Goal: Check status: Check status

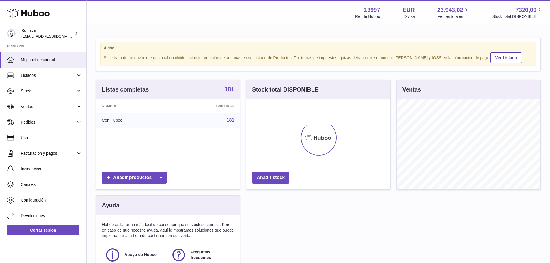
scroll to position [90, 144]
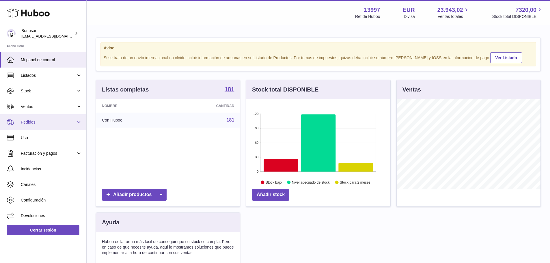
click at [80, 122] on link "Pedidos" at bounding box center [43, 122] width 86 height 16
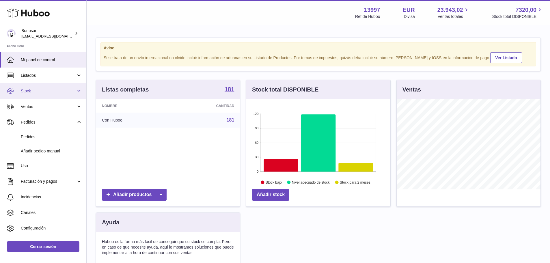
click at [78, 91] on link "Stock" at bounding box center [43, 91] width 86 height 16
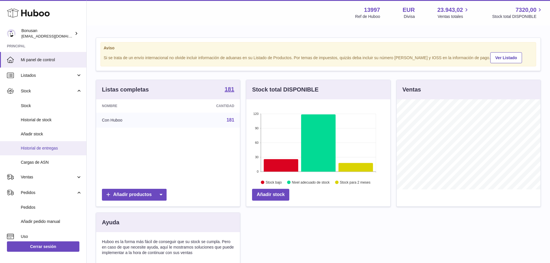
click at [53, 147] on span "Historial de entregas" at bounding box center [51, 147] width 61 height 5
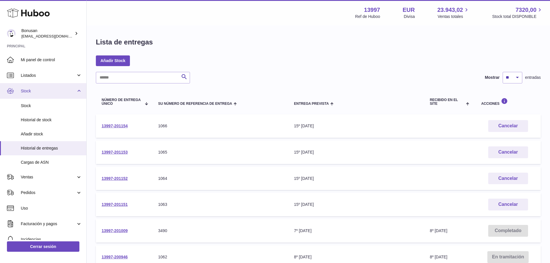
click at [31, 91] on span "Stock" at bounding box center [48, 90] width 55 height 5
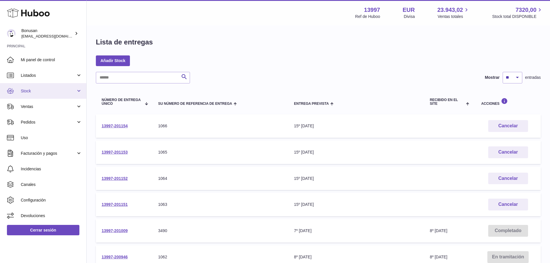
click at [79, 91] on link "Stock" at bounding box center [43, 91] width 86 height 16
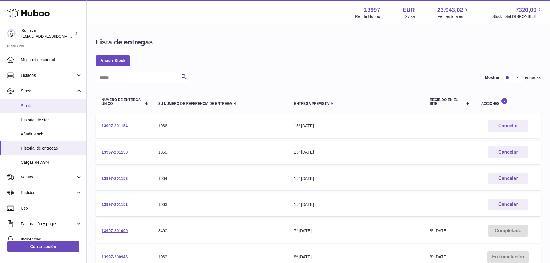
click at [61, 107] on span "Stock" at bounding box center [51, 105] width 61 height 5
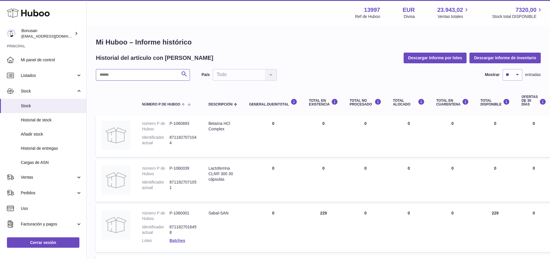
paste input "*******"
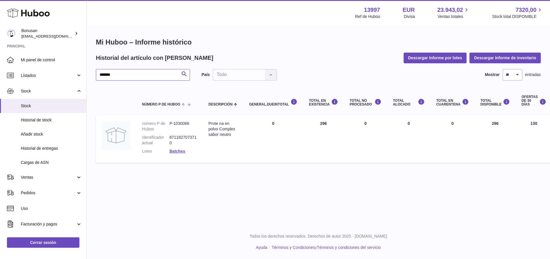
type input "*******"
drag, startPoint x: 130, startPoint y: 77, endPoint x: 64, endPoint y: 80, distance: 66.2
click at [64, 80] on div "Huboo Bonusan info@bonusan.es Principal Mi panel de control Listados No está co…" at bounding box center [275, 129] width 550 height 259
type input "*******"
click at [36, 120] on span "Historial de stock" at bounding box center [51, 119] width 61 height 5
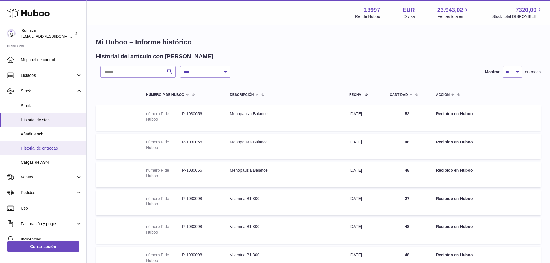
click at [40, 147] on span "Historial de entregas" at bounding box center [51, 147] width 61 height 5
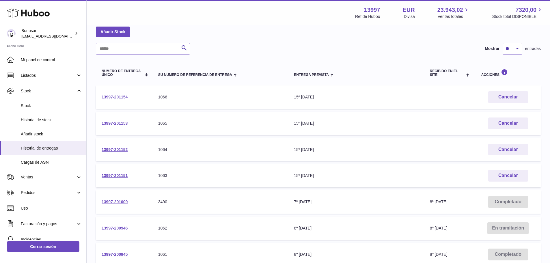
scroll to position [58, 0]
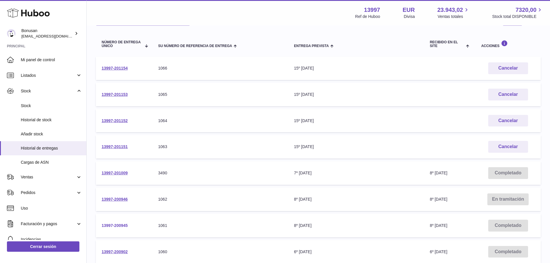
click at [114, 225] on link "13997-200945" at bounding box center [115, 225] width 26 height 5
